Goal: Task Accomplishment & Management: Manage account settings

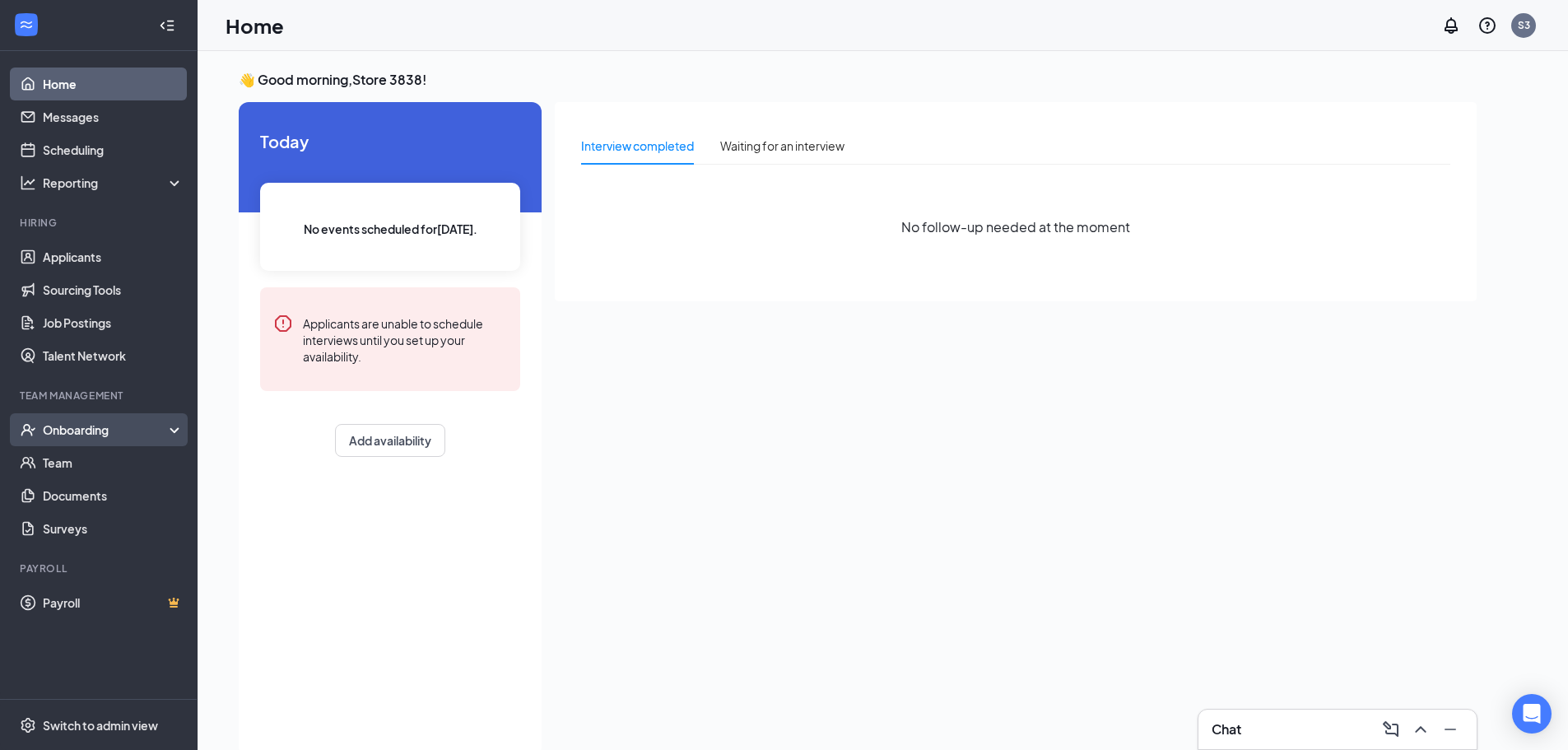
click at [86, 425] on div "Onboarding" at bounding box center [106, 429] width 127 height 16
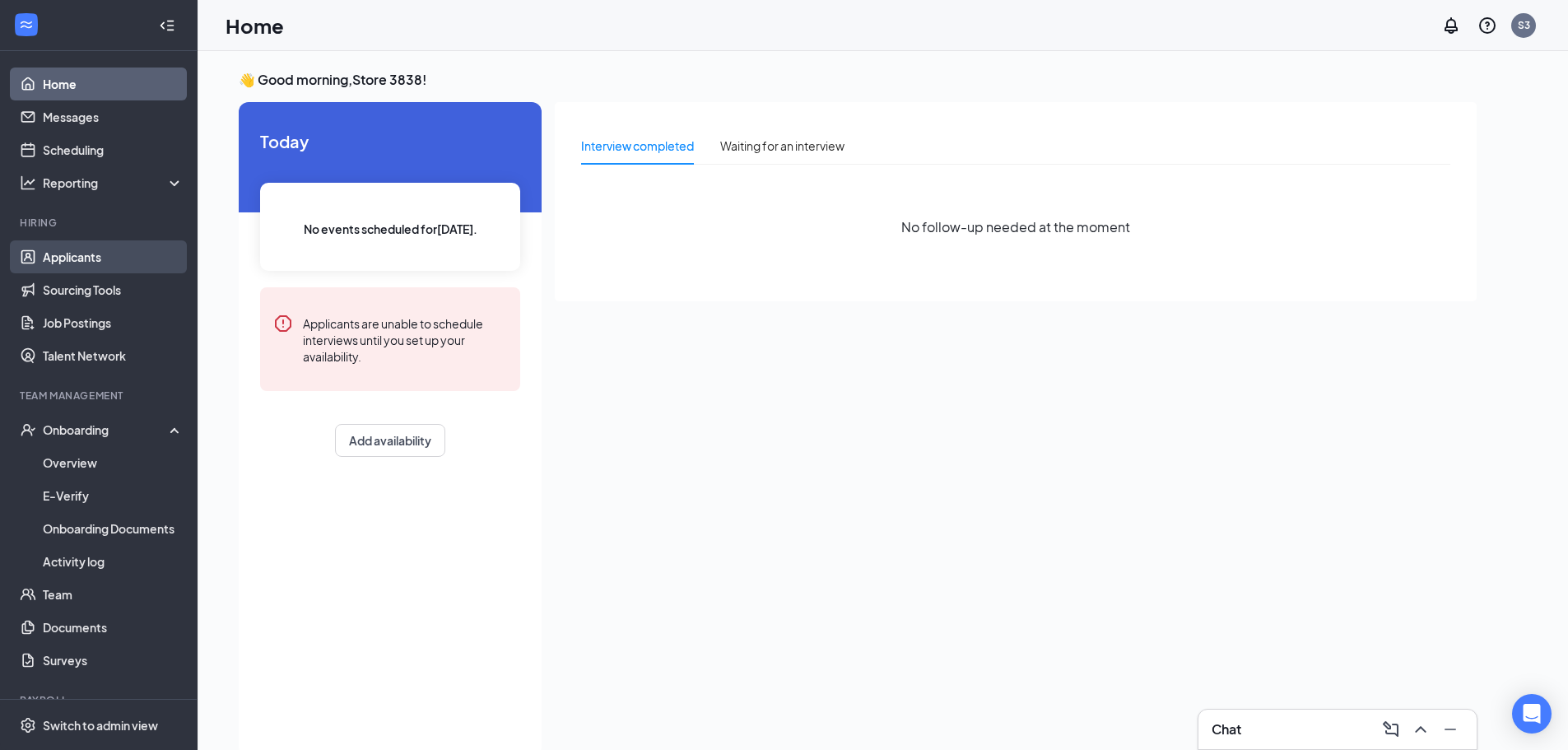
click at [92, 261] on link "Applicants" at bounding box center [113, 256] width 140 height 33
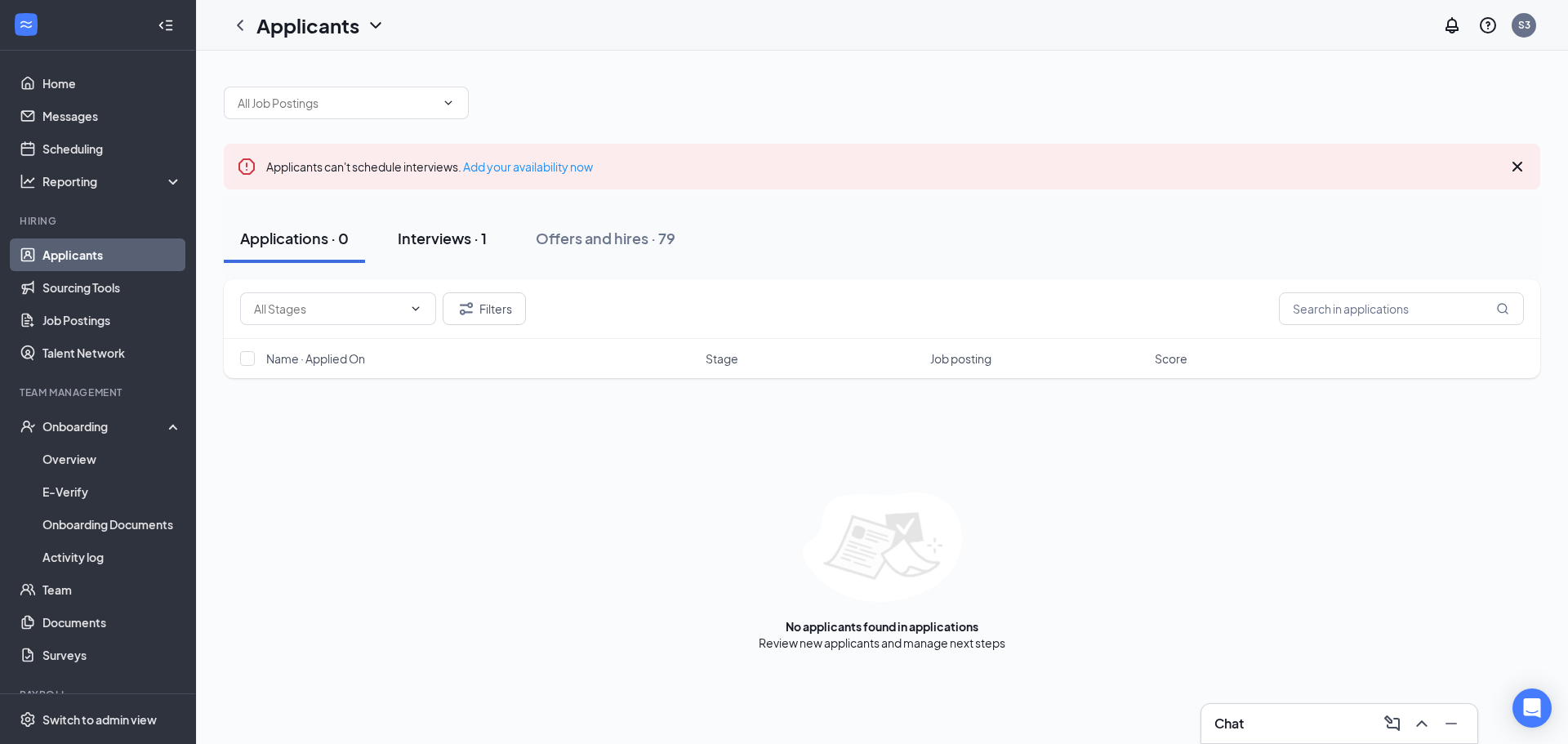
click at [490, 256] on button "Interviews · 1" at bounding box center [441, 238] width 121 height 49
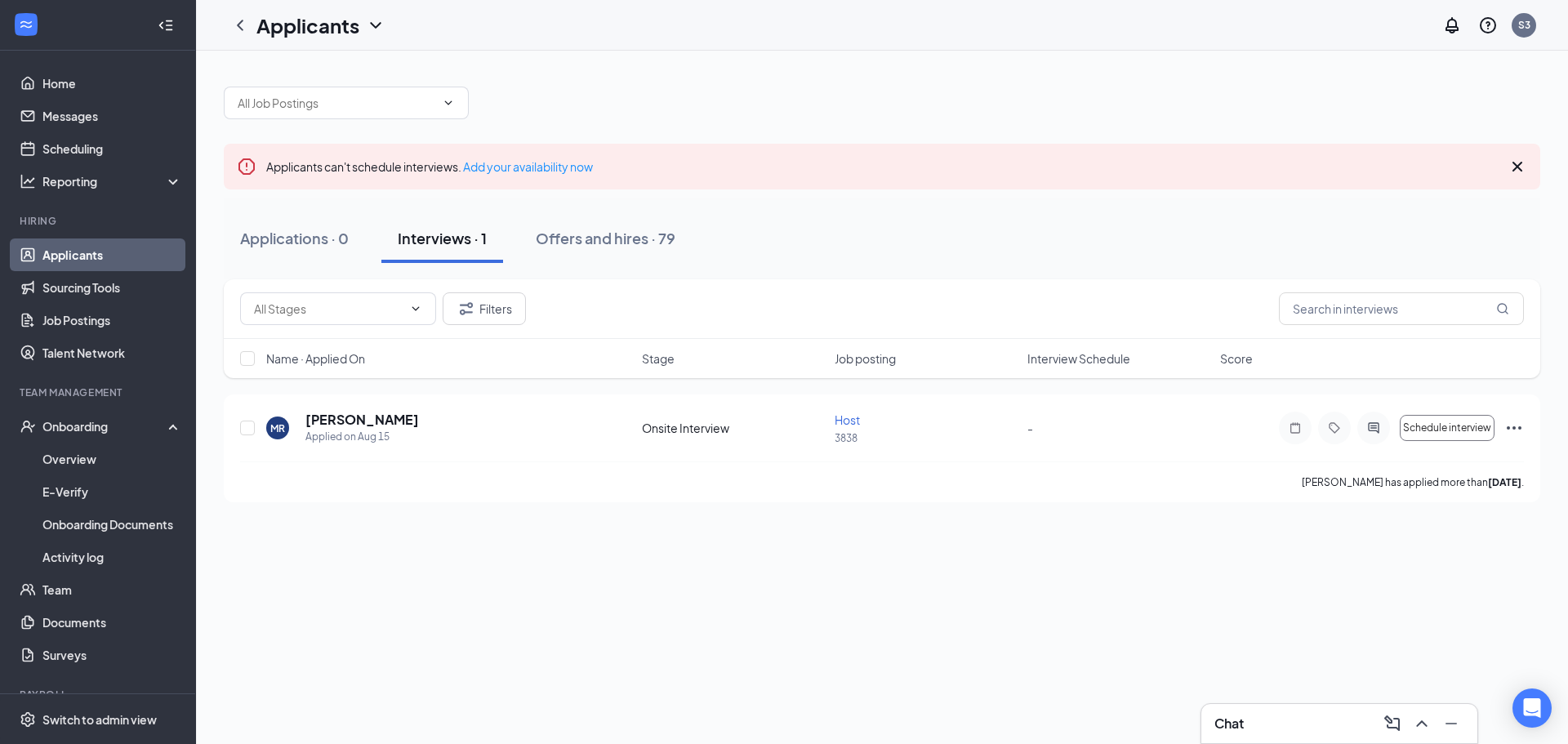
click at [480, 240] on div "Interviews · 1" at bounding box center [442, 238] width 89 height 21
click at [447, 230] on div "Interviews · 1" at bounding box center [442, 238] width 89 height 21
click at [579, 234] on div "Offers and hires · 79" at bounding box center [606, 238] width 139 height 21
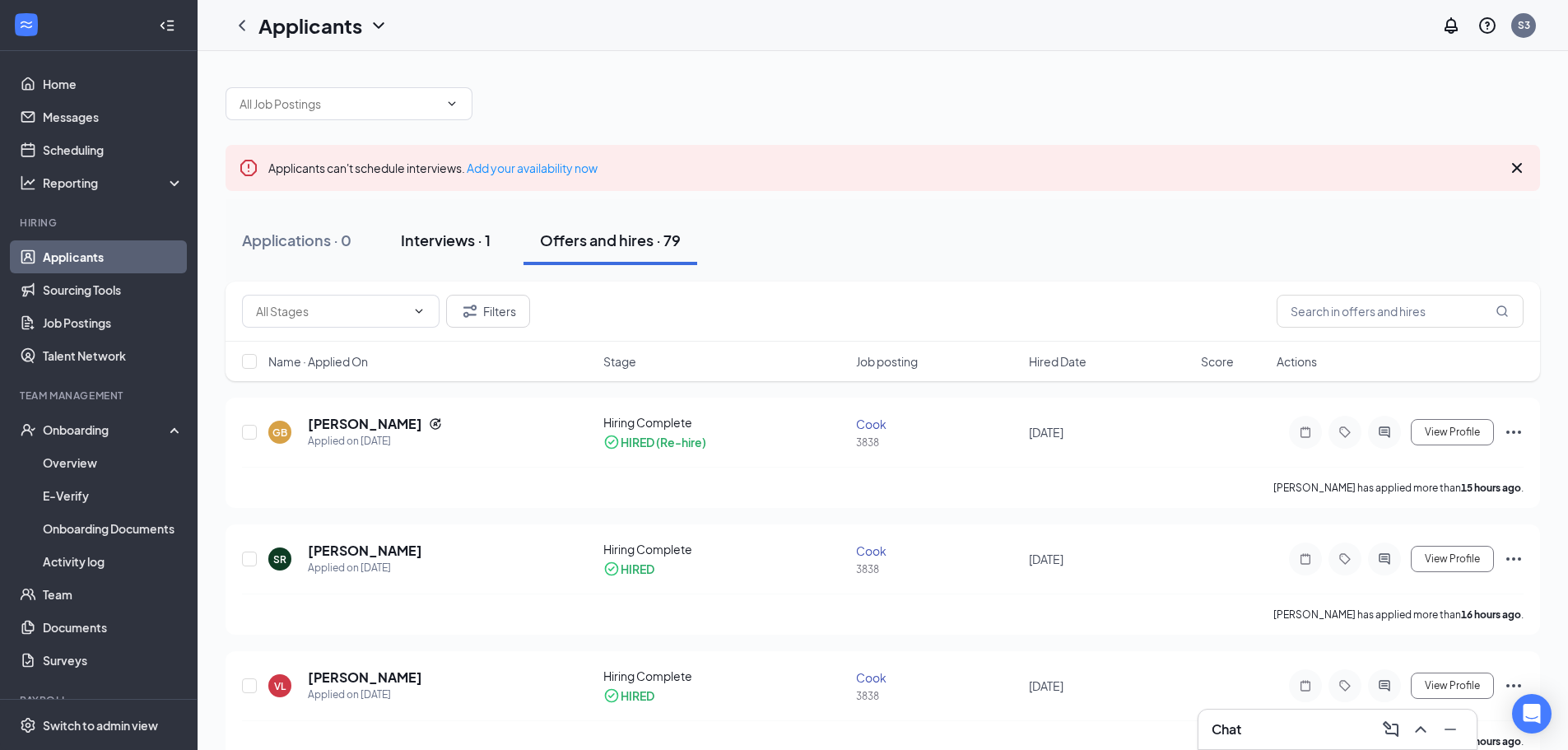
click at [456, 233] on div "Interviews · 1" at bounding box center [446, 240] width 90 height 21
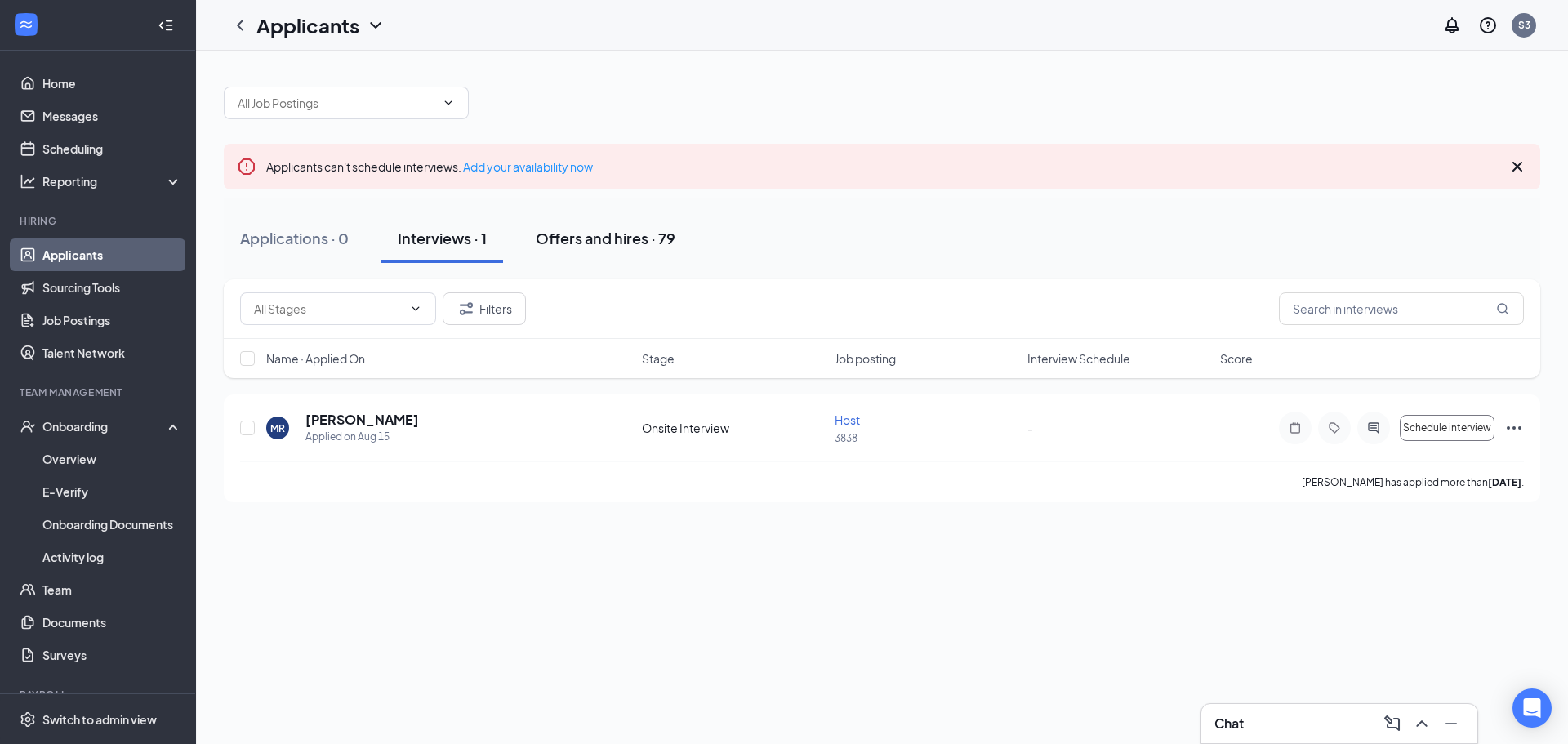
click at [549, 239] on div "Offers and hires · 79" at bounding box center [606, 238] width 139 height 21
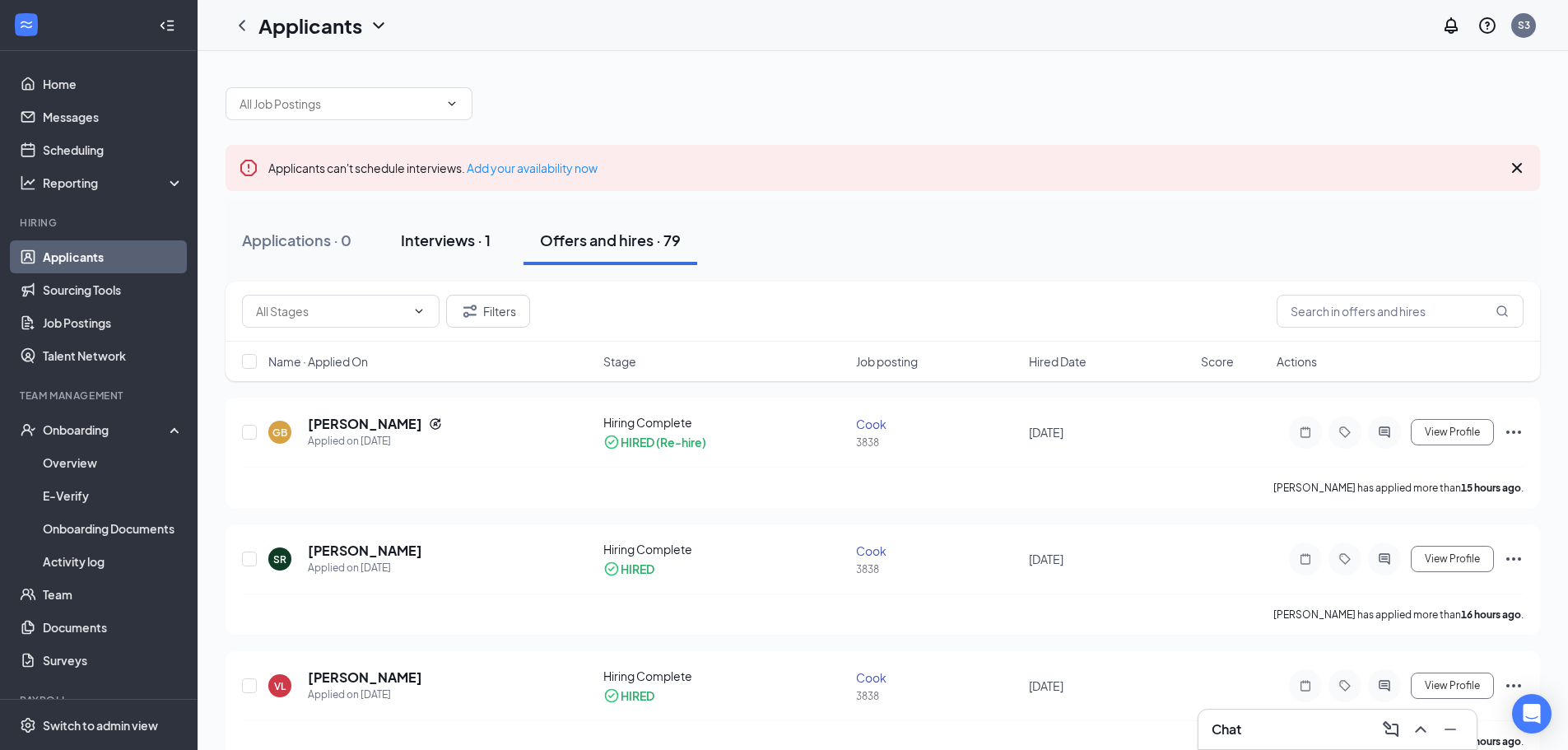
click at [463, 246] on div "Interviews · 1" at bounding box center [446, 240] width 90 height 21
